Goal: Check status: Check status

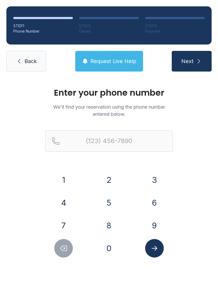
click at [64, 225] on button "7" at bounding box center [63, 226] width 19 height 19
click at [103, 248] on button "0" at bounding box center [109, 248] width 19 height 19
click at [150, 202] on button "6" at bounding box center [154, 203] width 19 height 19
click at [153, 177] on button "3" at bounding box center [154, 180] width 19 height 19
click at [66, 226] on button "7" at bounding box center [63, 226] width 19 height 19
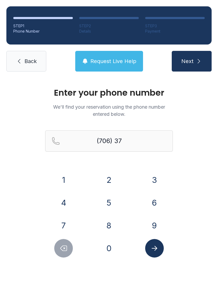
click at [151, 179] on button "3" at bounding box center [154, 180] width 19 height 19
click at [109, 177] on button "2" at bounding box center [109, 180] width 19 height 19
click at [65, 225] on button "7" at bounding box center [63, 226] width 19 height 19
click at [67, 199] on button "4" at bounding box center [63, 203] width 19 height 19
click at [107, 249] on button "0" at bounding box center [109, 248] width 19 height 19
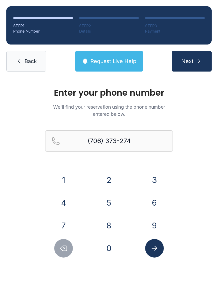
type input "[PHONE_NUMBER]"
click at [152, 249] on icon "Submit lookup form" at bounding box center [154, 248] width 6 height 5
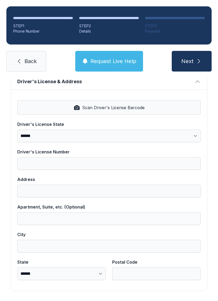
scroll to position [214, 0]
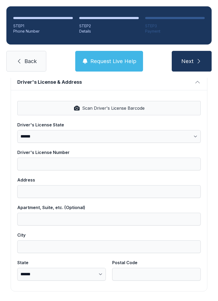
click at [113, 55] on button "Request Live Help" at bounding box center [109, 61] width 68 height 21
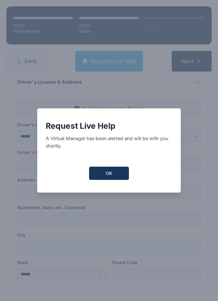
click at [108, 173] on button "OK" at bounding box center [109, 173] width 40 height 13
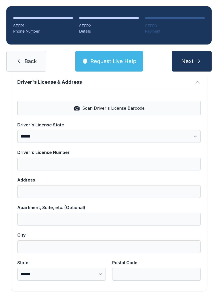
click at [110, 63] on span "Request Live Help" at bounding box center [113, 61] width 46 height 7
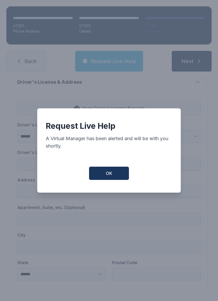
click at [111, 174] on span "OK" at bounding box center [109, 173] width 6 height 6
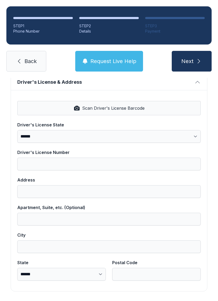
click at [29, 55] on link "Back" at bounding box center [26, 61] width 40 height 21
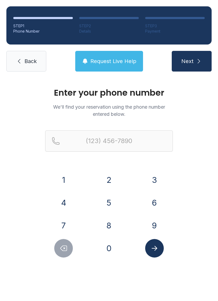
click at [23, 66] on link "Back" at bounding box center [26, 61] width 40 height 21
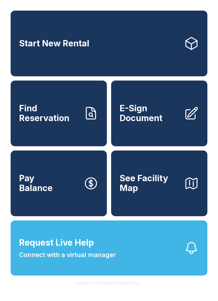
click at [191, 256] on icon "button" at bounding box center [191, 248] width 15 height 15
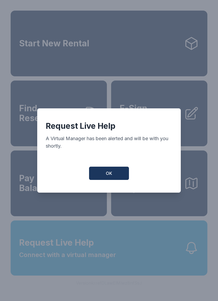
click at [105, 170] on button "OK" at bounding box center [109, 173] width 40 height 13
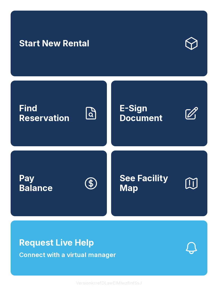
click at [159, 39] on link "Start New Rental" at bounding box center [109, 44] width 196 height 66
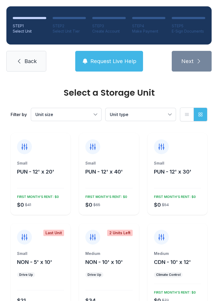
click at [25, 60] on span "Back" at bounding box center [30, 61] width 12 height 7
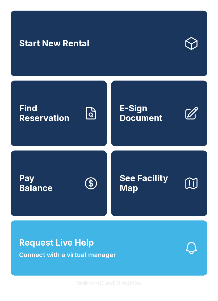
click at [65, 118] on span "Find Reservation" at bounding box center [49, 113] width 60 height 19
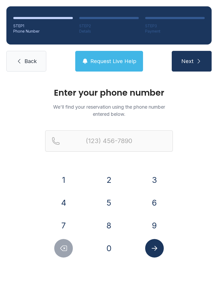
click at [63, 223] on button "7" at bounding box center [63, 226] width 19 height 19
click at [101, 246] on button "0" at bounding box center [109, 248] width 19 height 19
click at [150, 199] on button "6" at bounding box center [154, 203] width 19 height 19
click at [151, 180] on button "3" at bounding box center [154, 180] width 19 height 19
click at [67, 228] on button "7" at bounding box center [63, 226] width 19 height 19
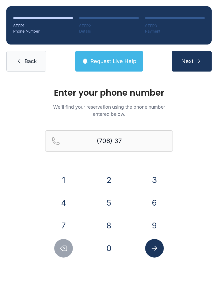
click at [152, 181] on button "3" at bounding box center [154, 180] width 19 height 19
click at [103, 183] on button "2" at bounding box center [109, 180] width 19 height 19
click at [67, 218] on button "7" at bounding box center [63, 226] width 19 height 19
click at [68, 204] on button "4" at bounding box center [63, 203] width 19 height 19
click at [113, 249] on button "0" at bounding box center [109, 248] width 19 height 19
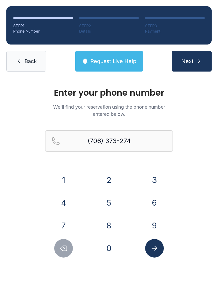
type input "[PHONE_NUMBER]"
click at [151, 246] on icon "Submit lookup form" at bounding box center [154, 249] width 8 height 8
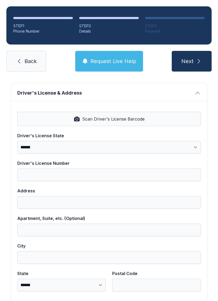
scroll to position [203, 0]
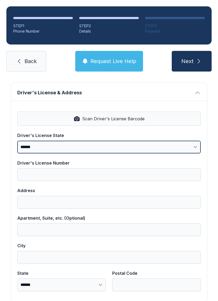
click at [57, 141] on select "**********" at bounding box center [108, 147] width 183 height 13
select select "**"
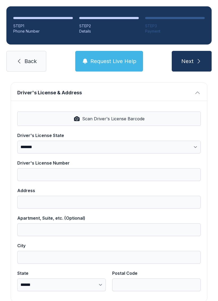
click at [79, 167] on label "Driver's License Number" at bounding box center [108, 170] width 183 height 21
click at [79, 168] on input "Driver's License Number" at bounding box center [108, 174] width 183 height 13
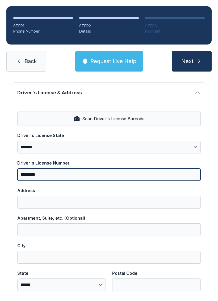
type input "*********"
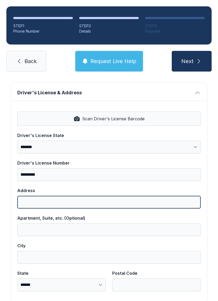
click at [67, 200] on input "Address" at bounding box center [108, 202] width 183 height 13
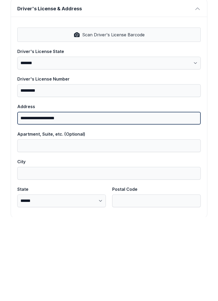
type input "**********"
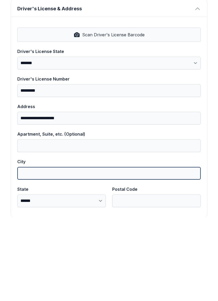
click at [42, 251] on input "City" at bounding box center [108, 257] width 183 height 13
type input "*******"
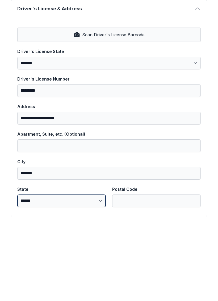
click at [100, 279] on select "**********" at bounding box center [61, 285] width 88 height 13
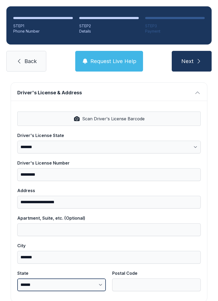
select select "**"
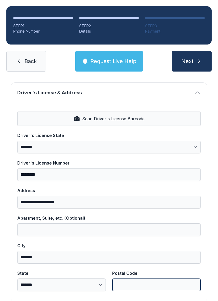
click at [142, 279] on input "Postal Code" at bounding box center [156, 285] width 88 height 13
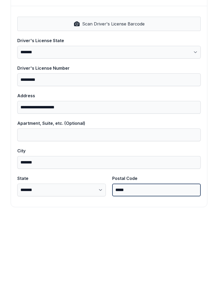
scroll to position [214, 0]
type input "*****"
click at [191, 51] on button "Next" at bounding box center [191, 61] width 40 height 21
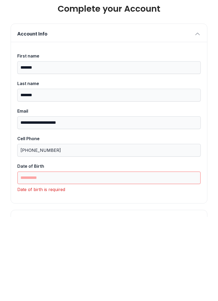
scroll to position [0, 0]
click at [62, 256] on input "Date of Birth" at bounding box center [108, 262] width 183 height 13
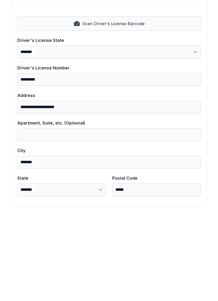
scroll to position [214, 0]
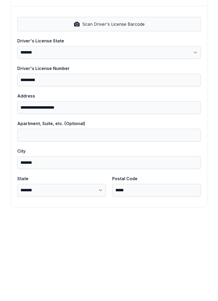
type input "**********"
click at [191, 51] on button "Next" at bounding box center [191, 61] width 40 height 21
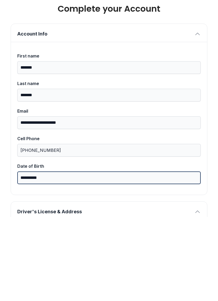
scroll to position [0, 0]
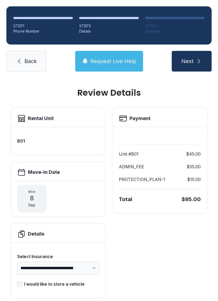
click at [21, 58] on icon at bounding box center [19, 61] width 6 height 6
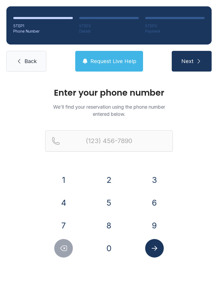
click at [30, 58] on span "Back" at bounding box center [30, 61] width 12 height 7
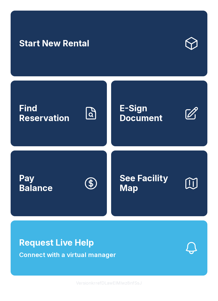
click at [168, 39] on link "Start New Rental" at bounding box center [109, 44] width 196 height 66
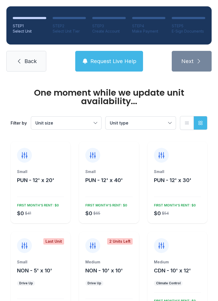
click at [21, 61] on icon at bounding box center [19, 61] width 6 height 6
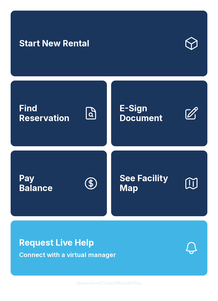
click at [31, 63] on link "Start New Rental" at bounding box center [109, 44] width 196 height 66
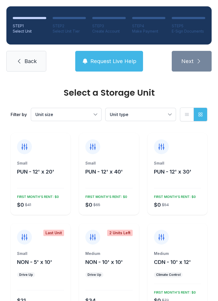
click at [25, 67] on link "Back" at bounding box center [26, 61] width 40 height 21
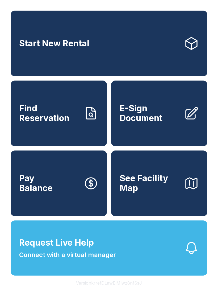
click at [85, 120] on icon at bounding box center [90, 113] width 15 height 15
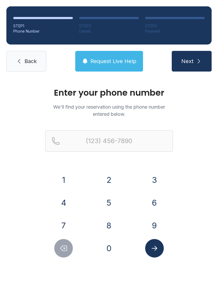
click at [64, 226] on button "7" at bounding box center [63, 226] width 19 height 19
click at [103, 244] on button "0" at bounding box center [109, 248] width 19 height 19
click at [153, 200] on button "6" at bounding box center [154, 203] width 19 height 19
click at [152, 168] on div "(706)" at bounding box center [108, 150] width 127 height 38
click at [157, 176] on button "3" at bounding box center [154, 180] width 19 height 19
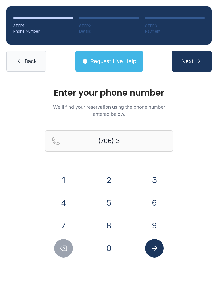
click at [68, 222] on button "7" at bounding box center [63, 226] width 19 height 19
click at [156, 172] on button "3" at bounding box center [154, 180] width 19 height 19
click at [112, 178] on button "2" at bounding box center [109, 180] width 19 height 19
click at [63, 221] on button "7" at bounding box center [63, 226] width 19 height 19
click at [67, 201] on button "4" at bounding box center [63, 203] width 19 height 19
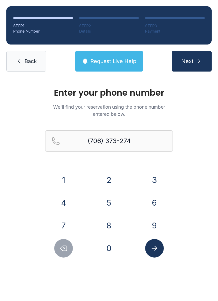
click at [109, 246] on button "0" at bounding box center [109, 248] width 19 height 19
type input "[PHONE_NUMBER]"
click at [152, 248] on icon "Submit lookup form" at bounding box center [154, 248] width 6 height 5
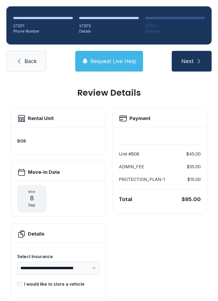
click at [23, 55] on link "Back" at bounding box center [26, 61] width 40 height 21
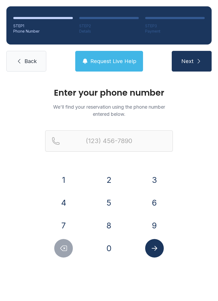
click at [28, 63] on span "Back" at bounding box center [30, 61] width 12 height 7
